Goal: Book appointment/travel/reservation

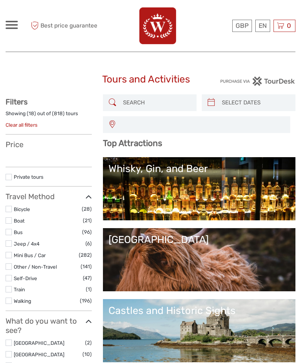
select select
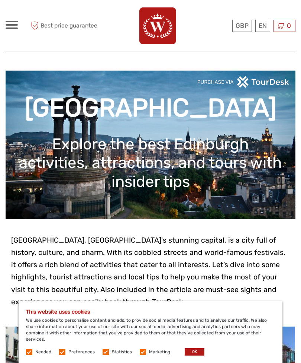
click at [197, 355] on button "OK" at bounding box center [195, 351] width 20 height 7
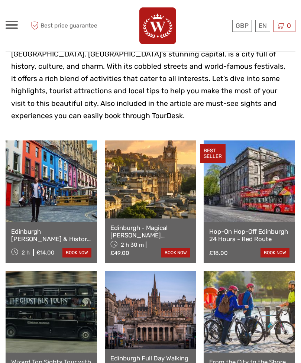
scroll to position [185, 0]
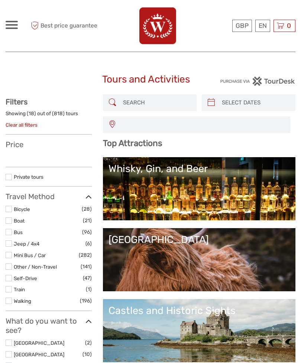
select select
